Goal: Task Accomplishment & Management: Manage account settings

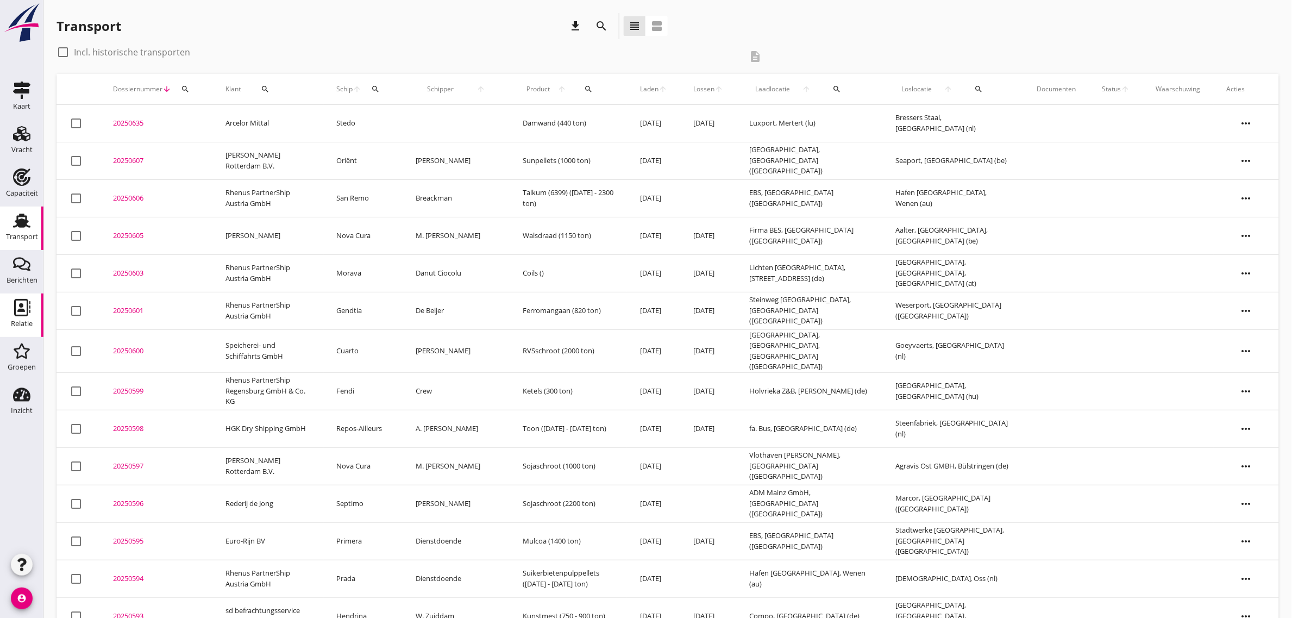
click at [30, 308] on use at bounding box center [22, 307] width 16 height 17
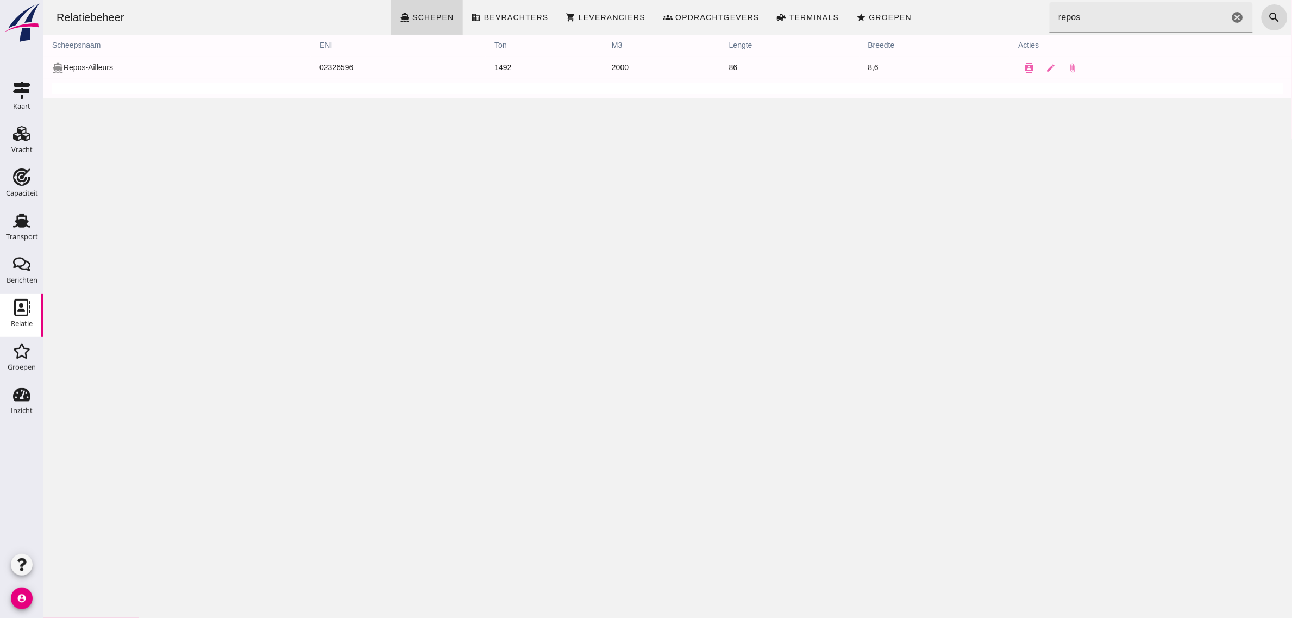
click input "repos"
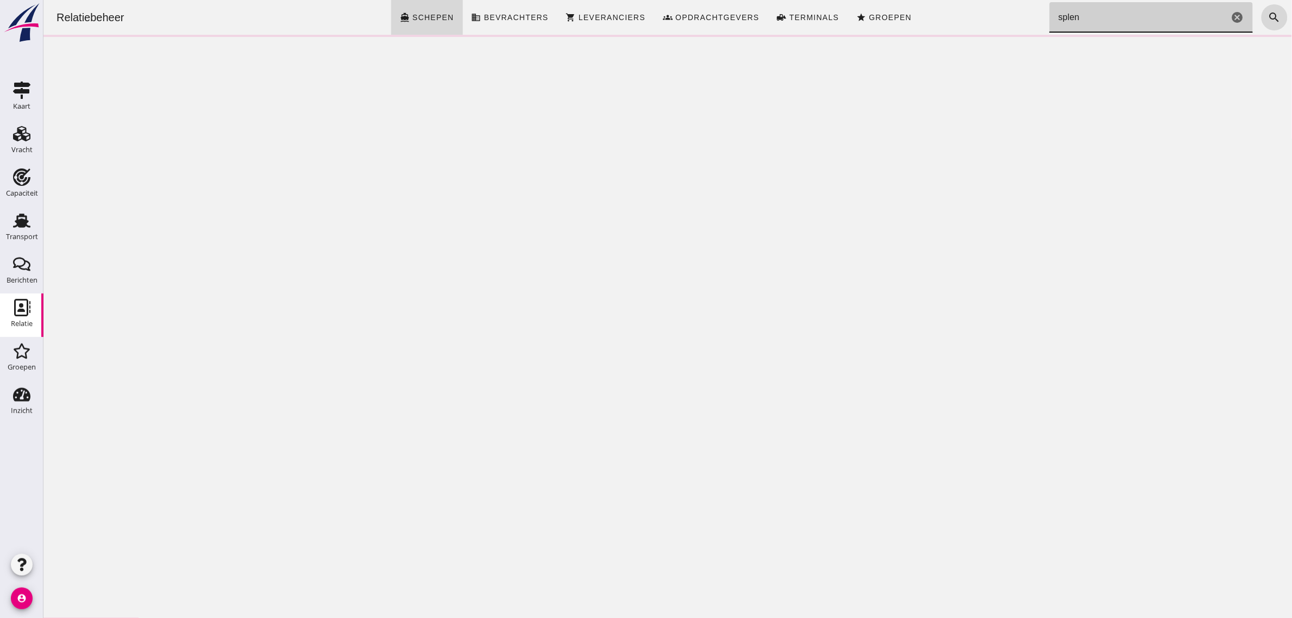
type input "splen"
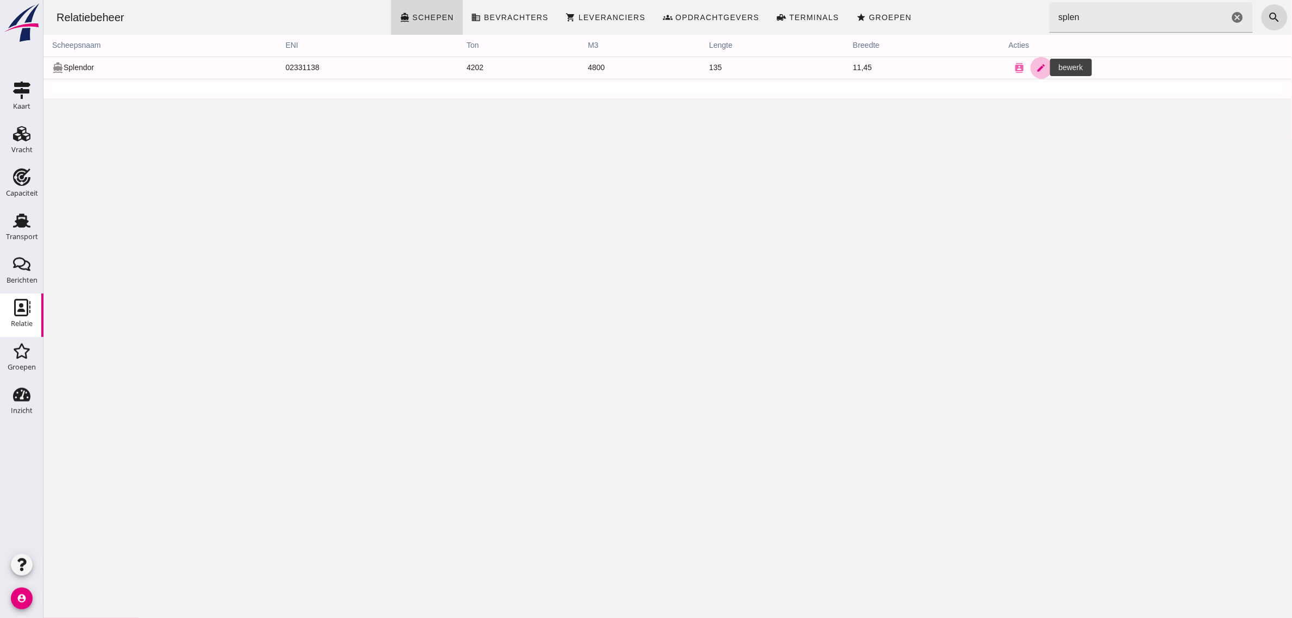
click at [1036, 68] on icon "edit" at bounding box center [1041, 68] width 10 height 10
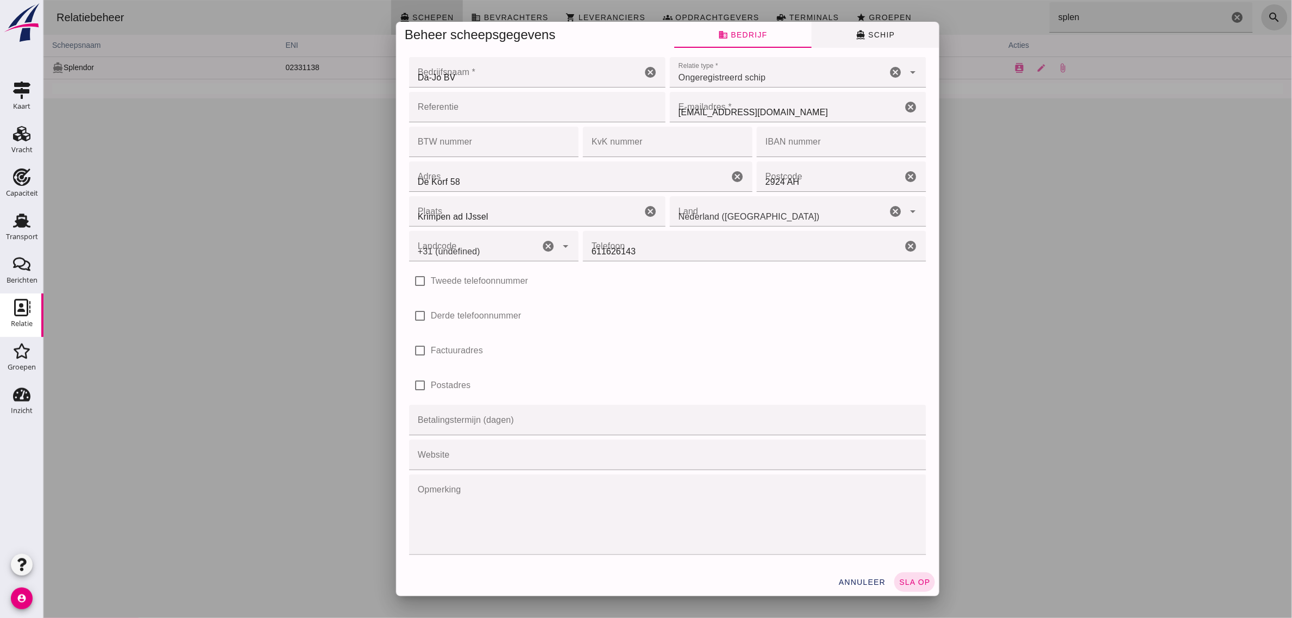
click at [870, 44] on div at bounding box center [667, 309] width 1249 height 618
click at [875, 28] on div at bounding box center [667, 309] width 1249 height 618
type input "+31 (NL)"
click span "directions_boat Schip"
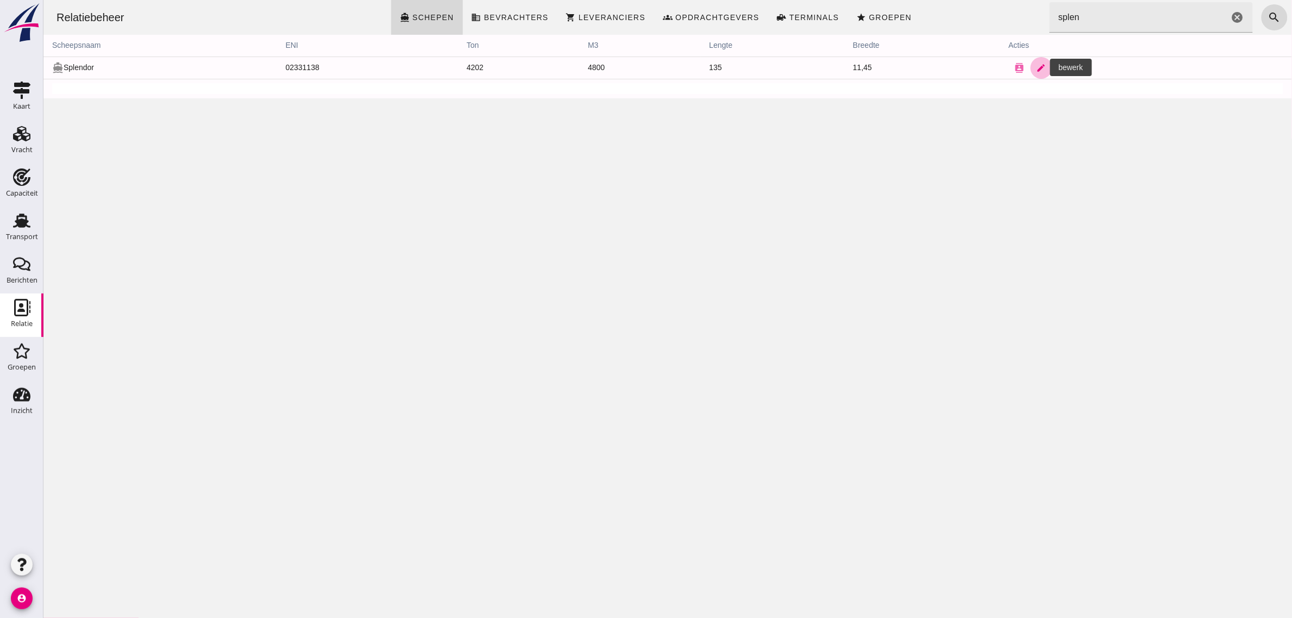
click at [1036, 66] on icon "edit" at bounding box center [1041, 68] width 10 height 10
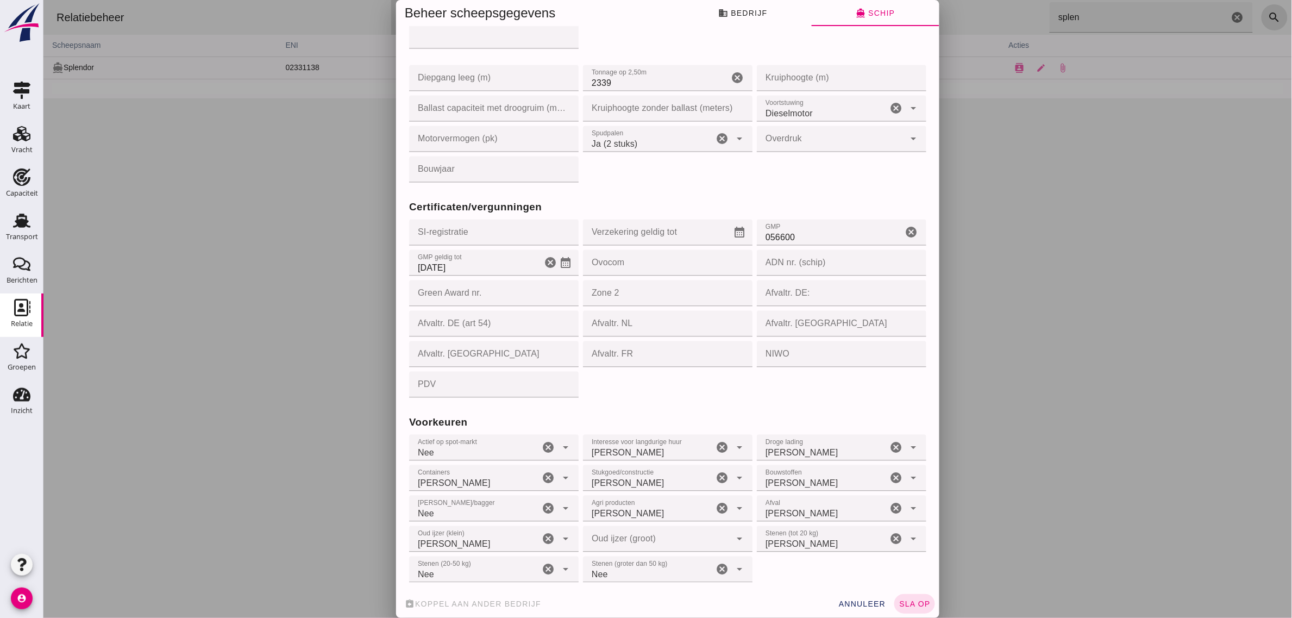
scroll to position [835, 0]
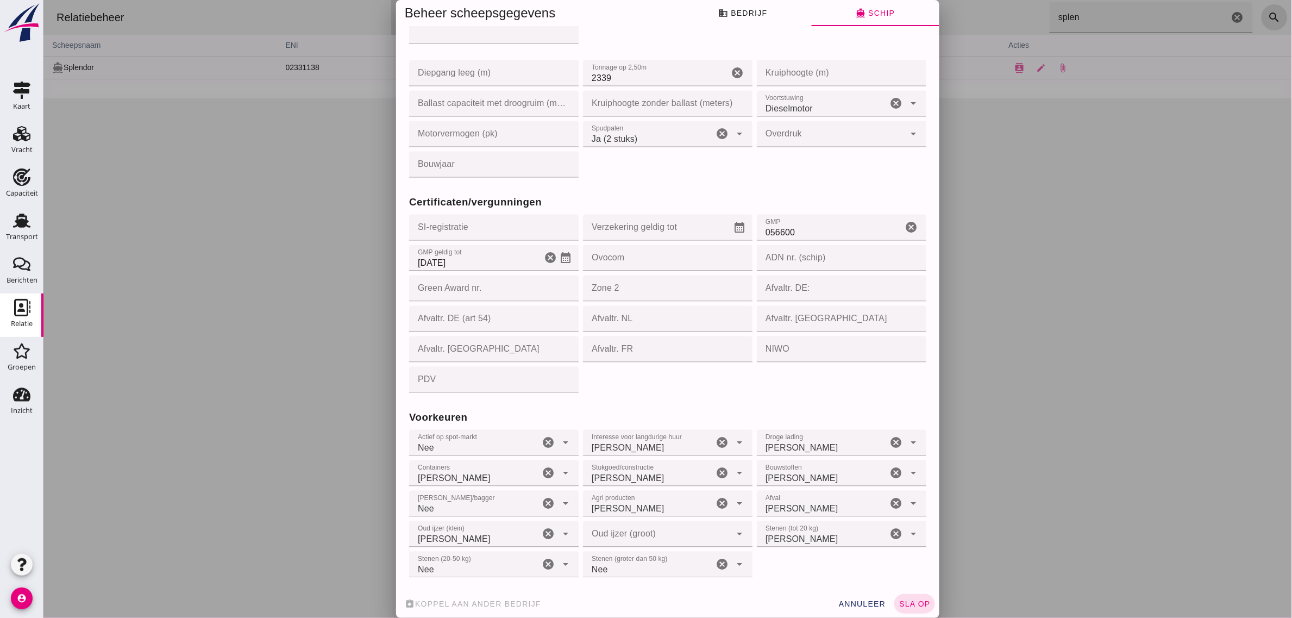
click input "NIWO"
type input "532358VXXX"
click div "Certificaten/vergunningen SI-registratie SI-registratie cancel Verzekering geld…"
click span "sla op"
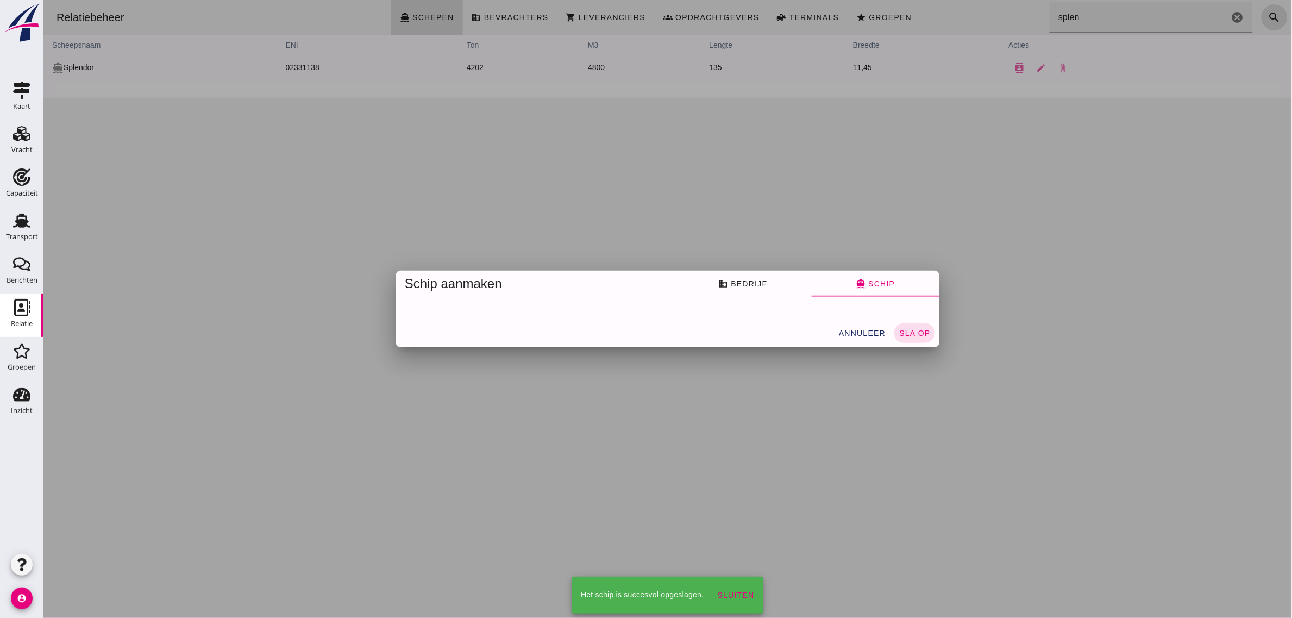
scroll to position [0, 0]
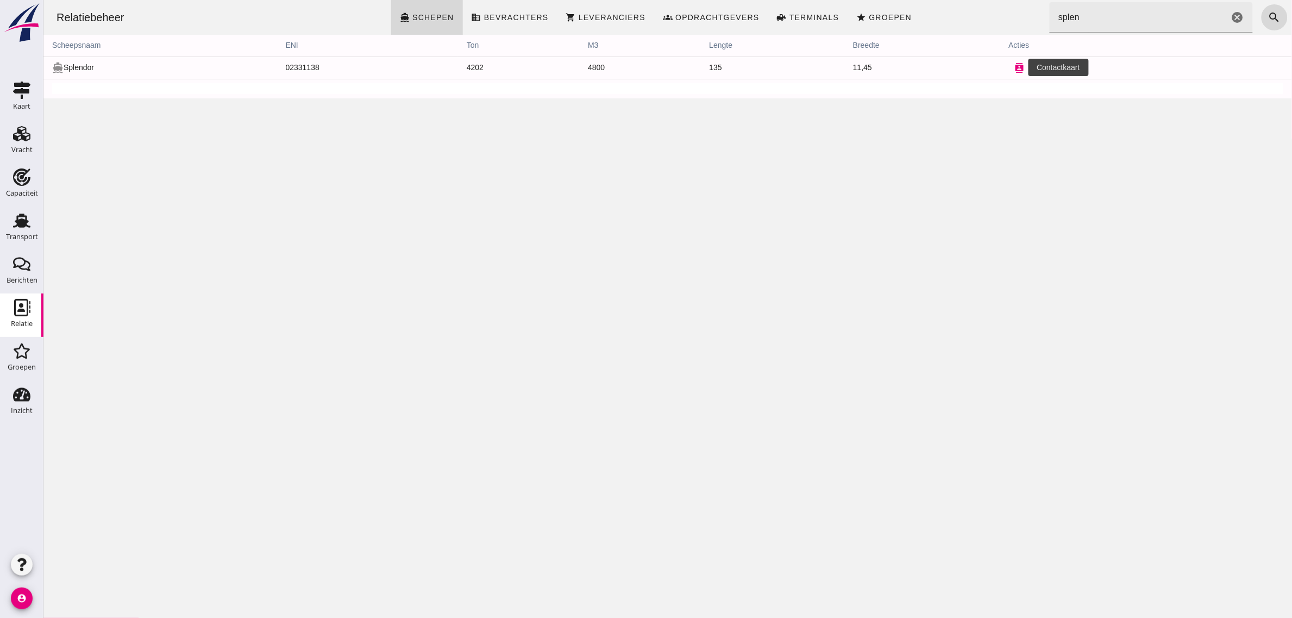
click button "contacts"
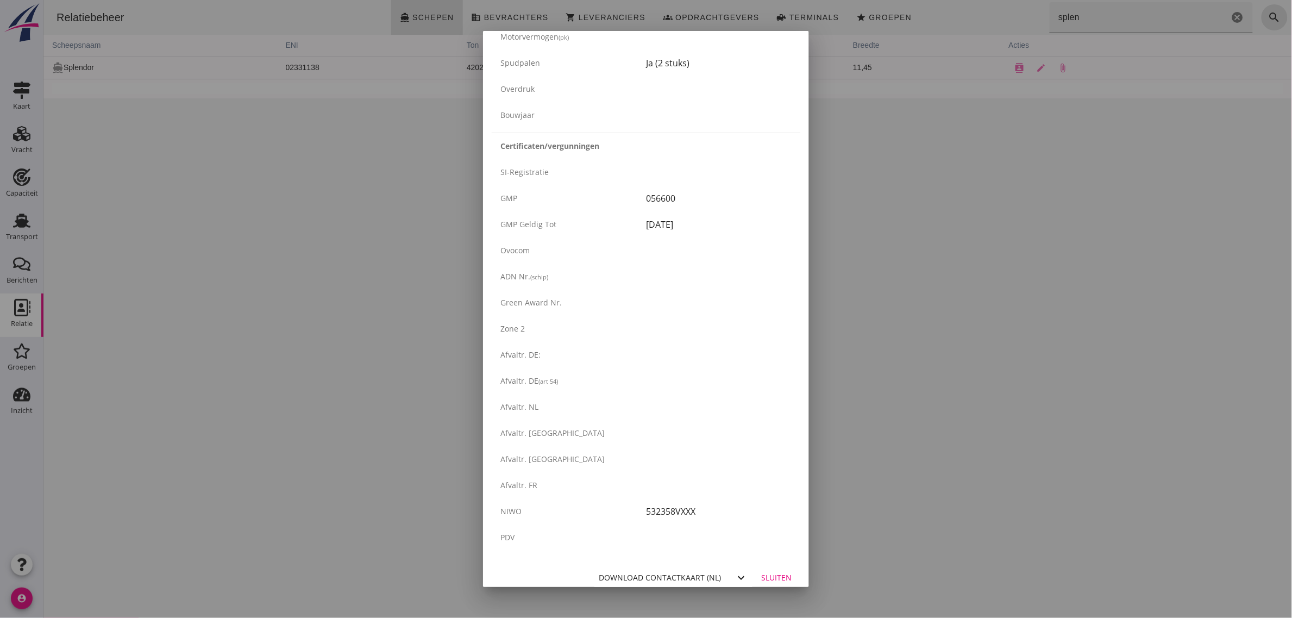
scroll to position [1651, 0]
drag, startPoint x: 762, startPoint y: 568, endPoint x: 743, endPoint y: 527, distance: 45.2
click at [762, 568] on div "Sluiten" at bounding box center [776, 568] width 30 height 11
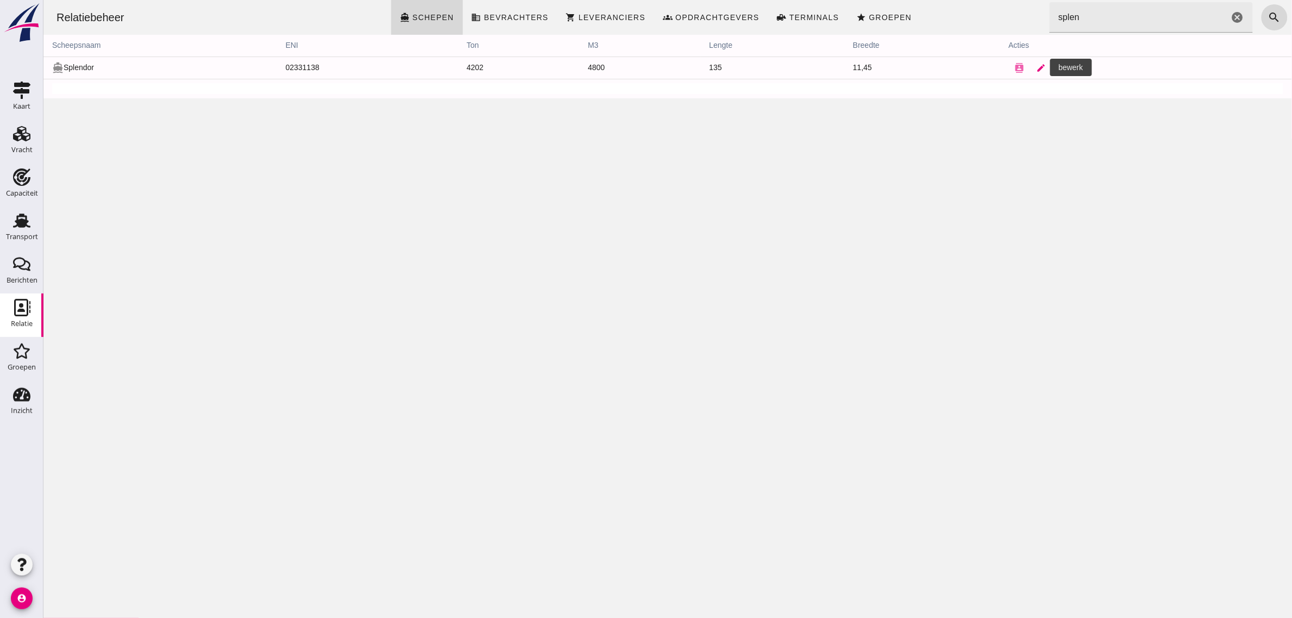
drag, startPoint x: 71, startPoint y: 220, endPoint x: 1032, endPoint y: 75, distance: 971.5
click link "edit"
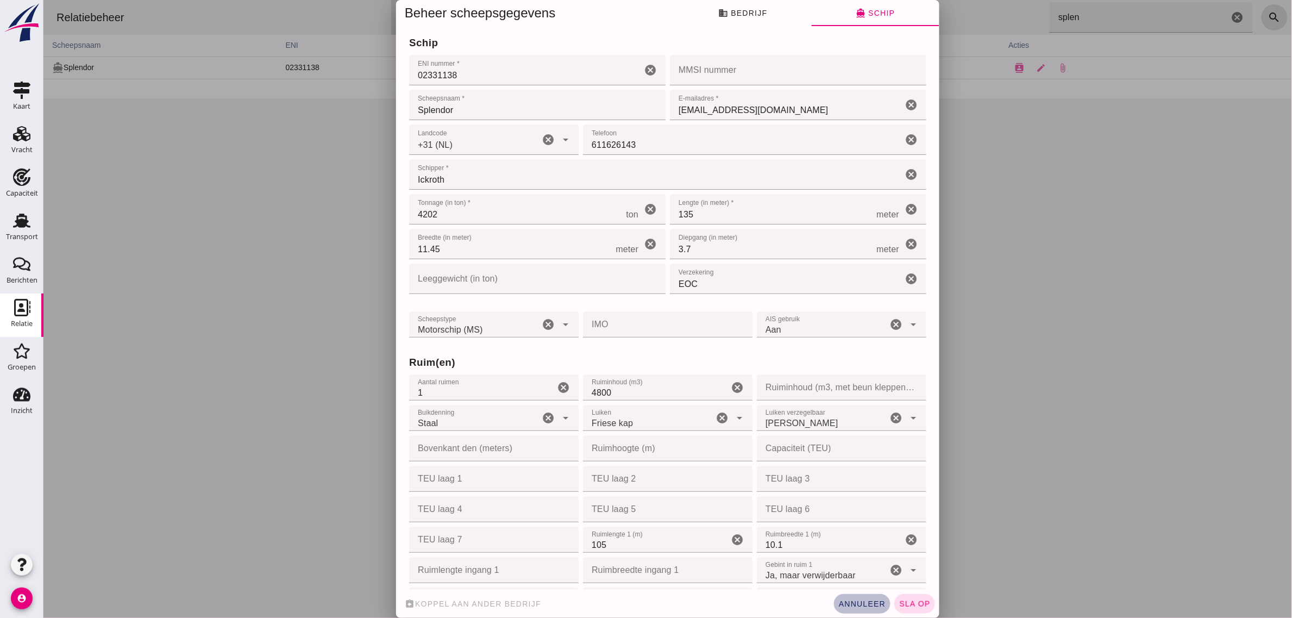
click span "annuleer"
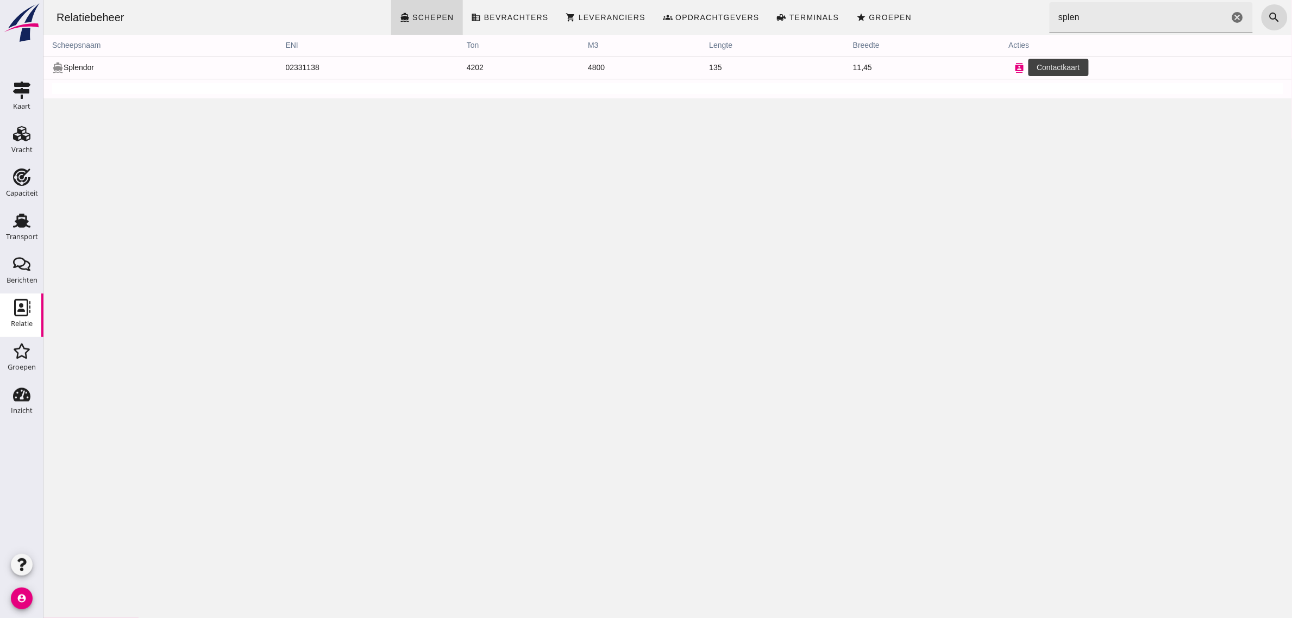
click at [1014, 68] on icon "contacts" at bounding box center [1019, 68] width 10 height 10
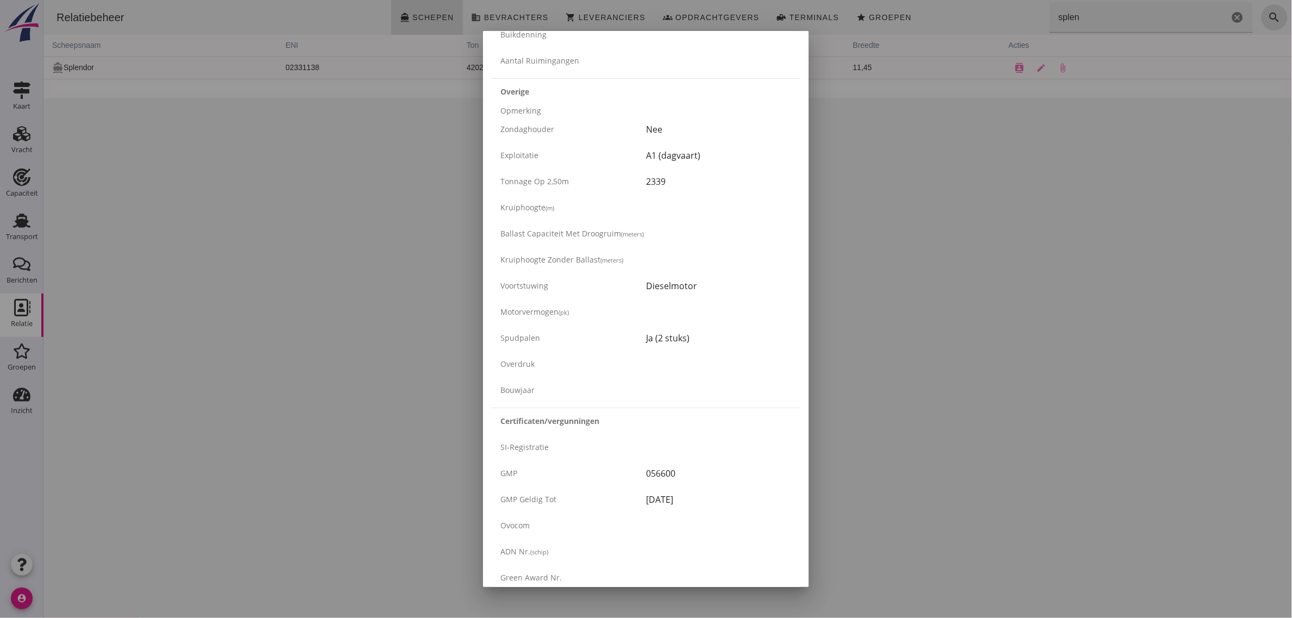
scroll to position [1651, 0]
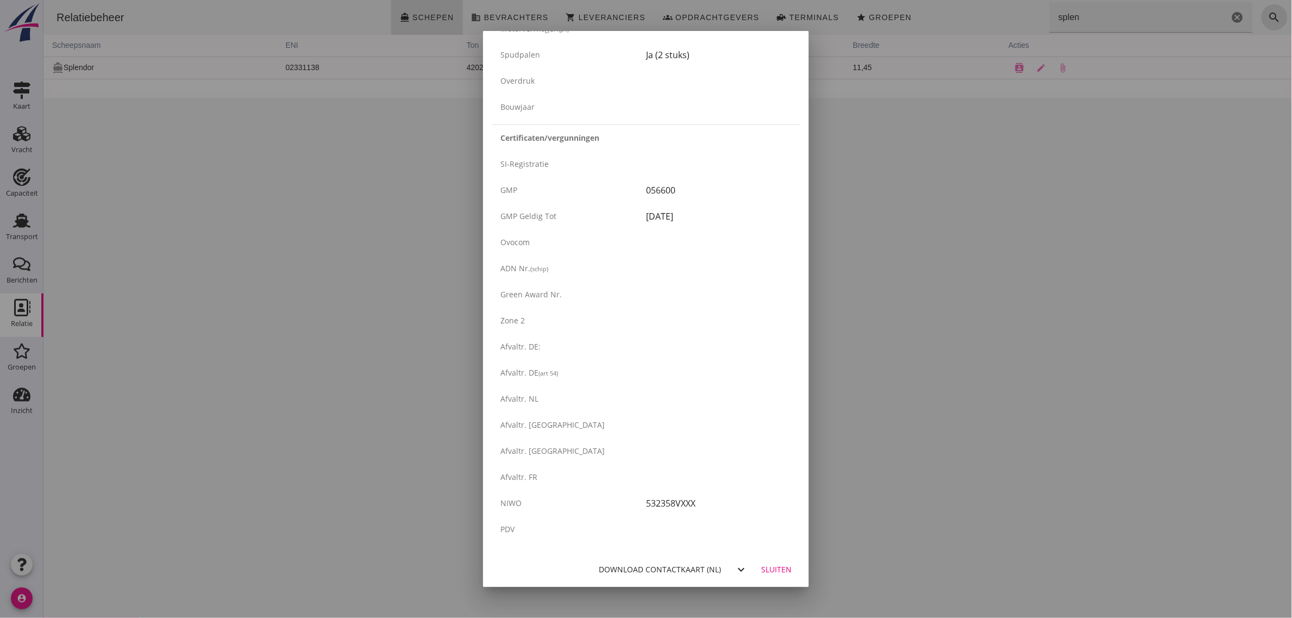
click at [669, 568] on div "Download contactkaart (nl)" at bounding box center [660, 568] width 122 height 11
click at [111, 166] on div at bounding box center [646, 309] width 1292 height 618
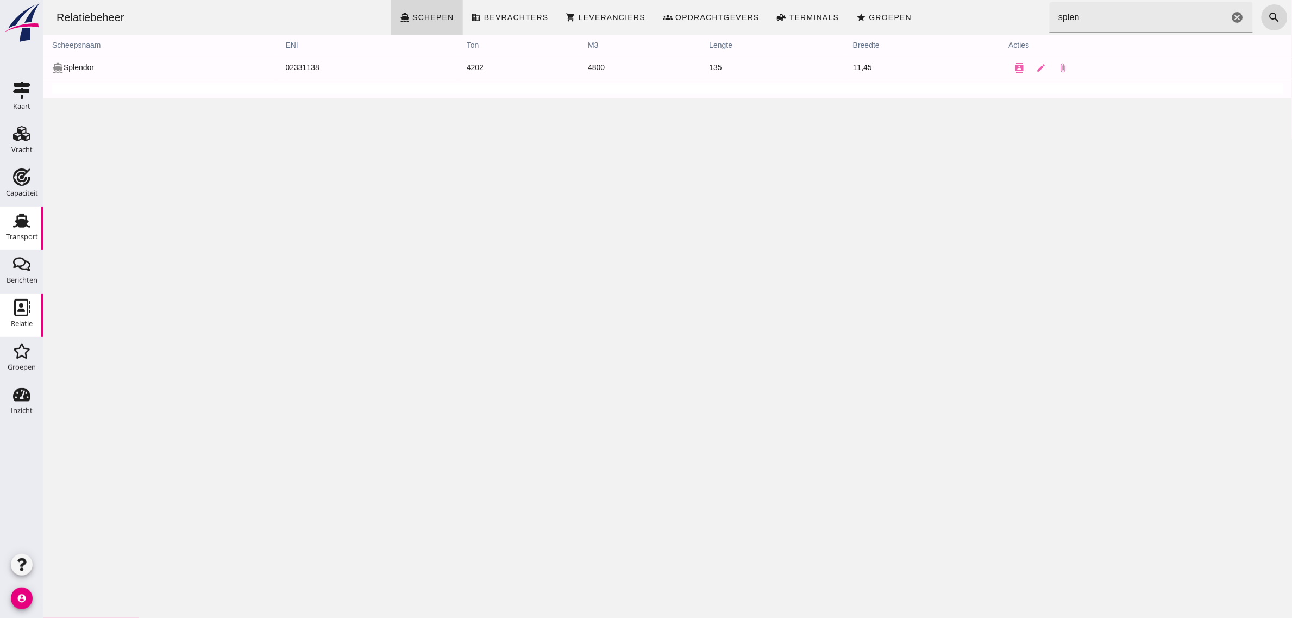
click at [22, 223] on use at bounding box center [21, 221] width 17 height 14
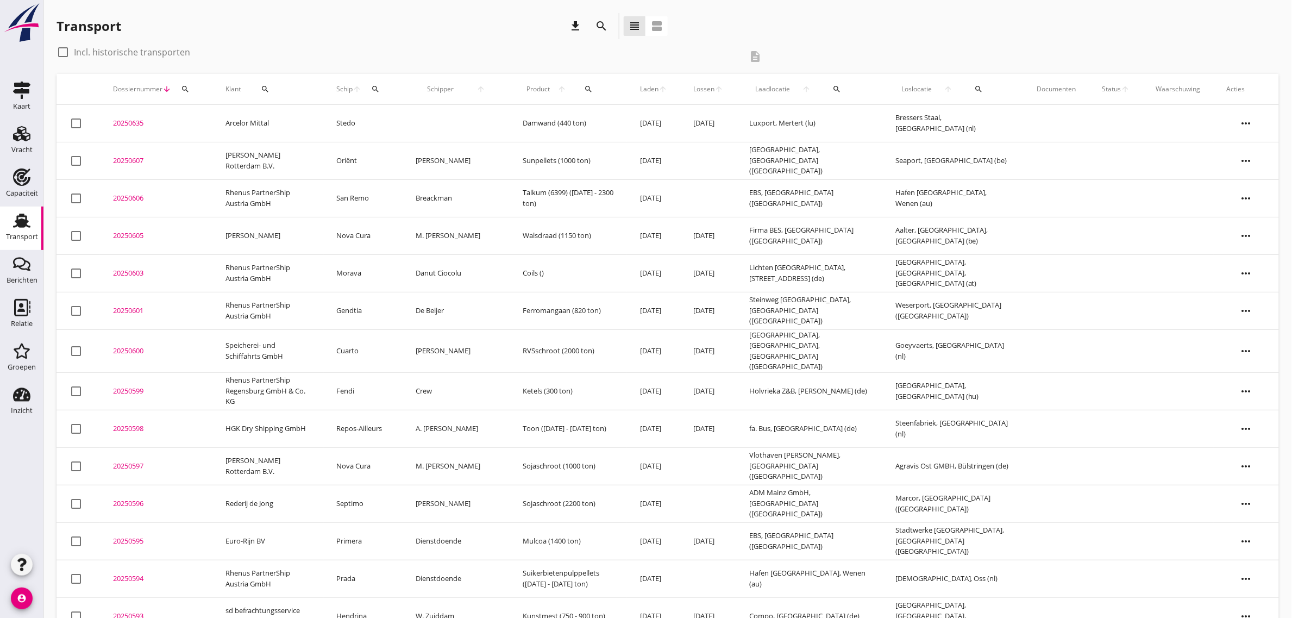
click at [299, 57] on div "check_box_outline_blank Incl. historische transporten" at bounding box center [399, 51] width 685 height 17
